Goal: Navigation & Orientation: Go to known website

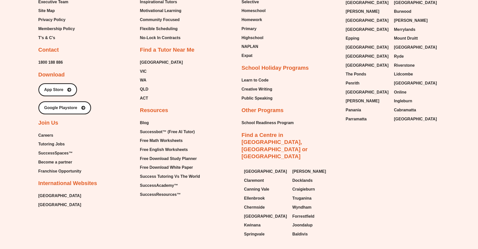
scroll to position [2213, 0]
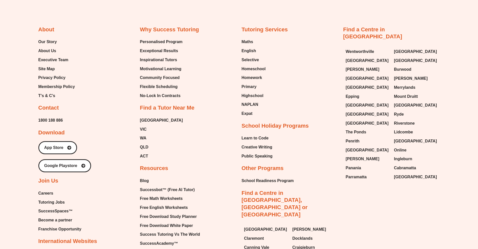
scroll to position [2251, 0]
